Goal: Find specific page/section: Find specific page/section

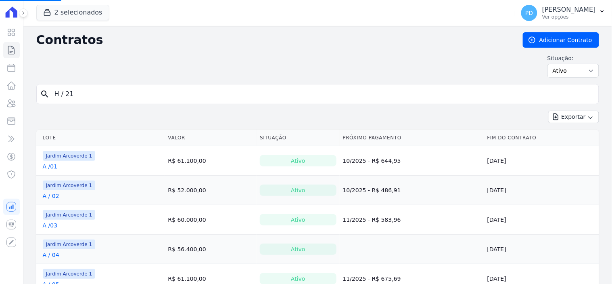
click at [132, 91] on input "H / 21" at bounding box center [323, 94] width 546 height 16
click at [131, 91] on input "H / 21" at bounding box center [323, 94] width 546 height 16
click at [151, 94] on input "search" at bounding box center [323, 94] width 546 height 16
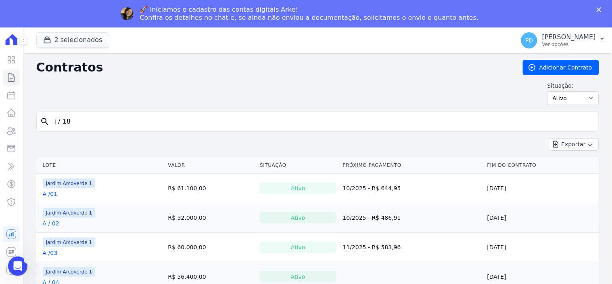
type input "i / 18"
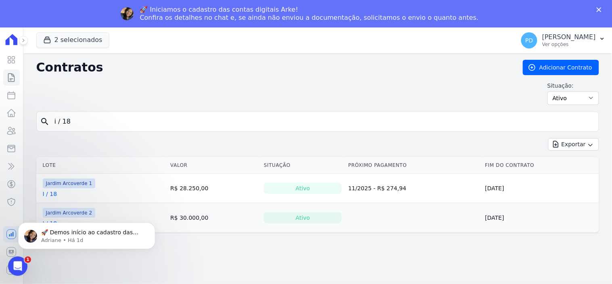
click at [66, 209] on body "🚀 Demos início ao cadastro das Contas Digitais Arke! Iniciamos a abertura para …" at bounding box center [86, 233] width 155 height 50
click at [192, 239] on div "Exibindo todos(as) os(as) 2 contratos" at bounding box center [317, 242] width 543 height 8
click at [152, 225] on icon "Dismiss notification" at bounding box center [152, 224] width 3 height 3
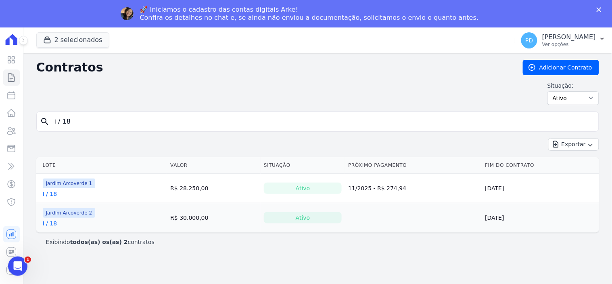
click at [53, 221] on link "I / 18" at bounding box center [50, 223] width 15 height 8
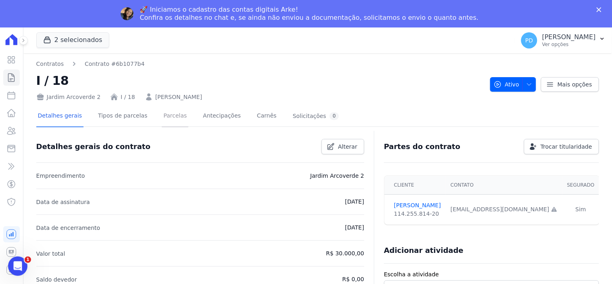
click at [168, 115] on link "Parcelas" at bounding box center [175, 116] width 27 height 21
